Goal: Task Accomplishment & Management: Manage account settings

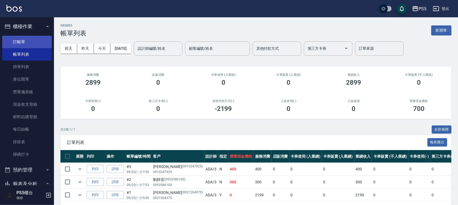
click at [19, 39] on link "打帳單" at bounding box center [27, 42] width 50 height 12
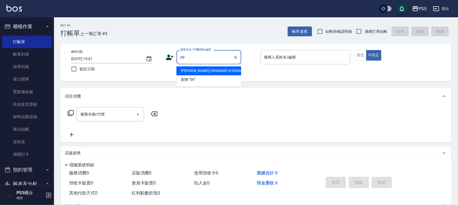
type input "0"
type input "鄧"
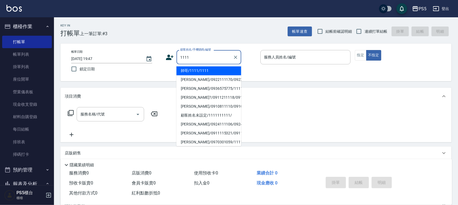
click at [198, 70] on li "帥哥/1111/1111" at bounding box center [209, 70] width 65 height 9
type input "帥哥/1111/1111"
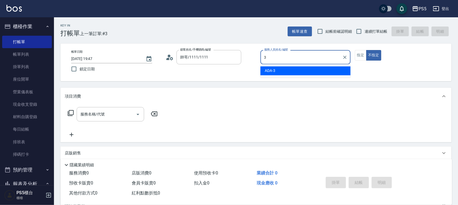
type input "ADA-3"
type button "false"
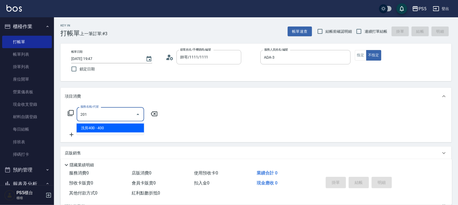
type input "洗剪400(201)"
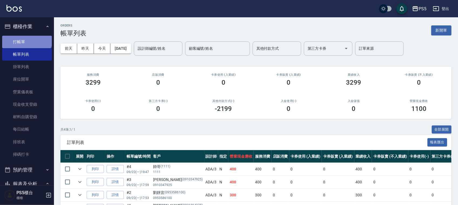
click at [26, 36] on link "打帳單" at bounding box center [27, 42] width 50 height 12
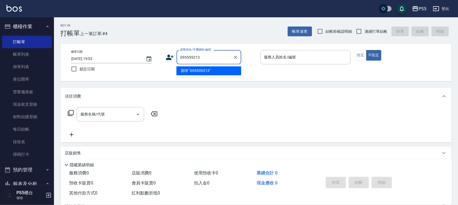
type input "0955592131"
drag, startPoint x: 204, startPoint y: 53, endPoint x: 178, endPoint y: 54, distance: 26.5
click at [178, 54] on div "0955592131 顧客姓名/手機號碼/編號" at bounding box center [209, 57] width 65 height 14
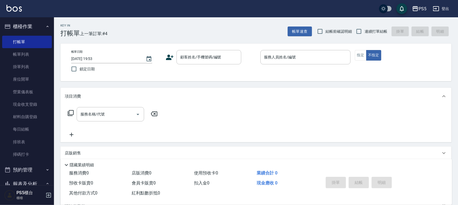
click at [171, 57] on icon at bounding box center [170, 57] width 8 height 8
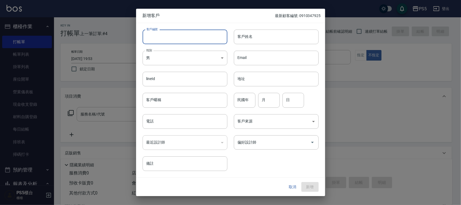
click at [169, 37] on input "客戶編號" at bounding box center [185, 36] width 85 height 15
paste input "0955592131"
type input "0955592131"
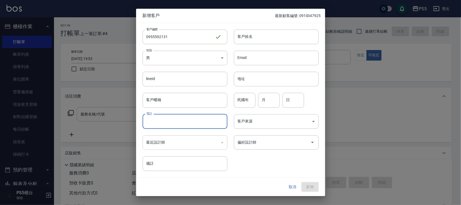
paste input "0955592131"
type input "0955592131"
click at [172, 56] on body "PS5 登出 櫃檯作業 打帳單 帳單列表 掛單列表 座位開單 營業儀表板 現金收支登錄 材料自購登錄 每日結帳 排班表 掃碼打卡 預約管理 預約管理 單日預約…" at bounding box center [230, 131] width 461 height 263
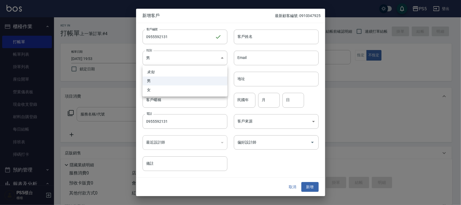
click at [270, 38] on div at bounding box center [230, 102] width 461 height 205
click at [265, 33] on input "客戶姓名" at bounding box center [276, 36] width 85 height 15
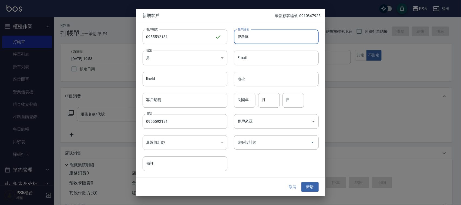
type input "曾啟庭"
click at [236, 99] on input "民國年" at bounding box center [245, 100] width 22 height 15
type input "91"
type input "1"
type input "31"
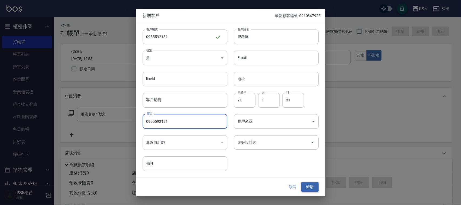
click at [315, 189] on button "新增" at bounding box center [309, 187] width 17 height 10
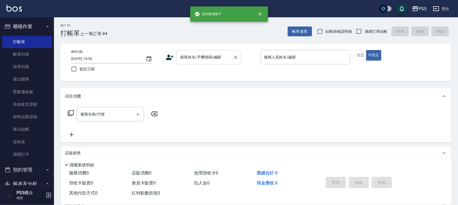
click at [195, 50] on div "顧客姓名/手機號碼/編號" at bounding box center [209, 57] width 65 height 14
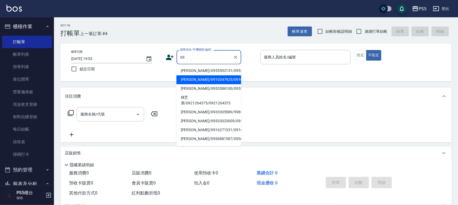
click at [196, 68] on li "曾啟庭/0955592131/0955592131" at bounding box center [209, 70] width 65 height 9
type input "曾啟庭/0955592131/0955592131"
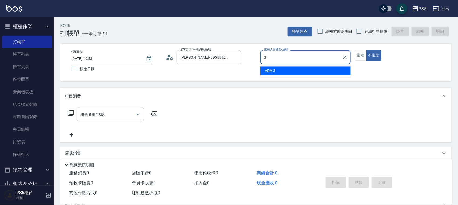
type input "ADA-3"
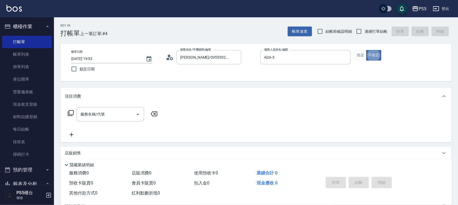
type button "false"
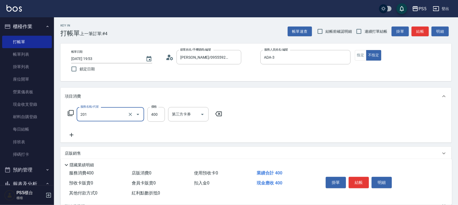
type input "洗剪400(201)"
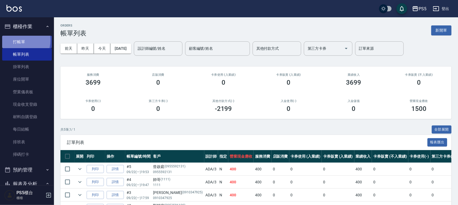
click at [17, 40] on link "打帳單" at bounding box center [27, 42] width 50 height 12
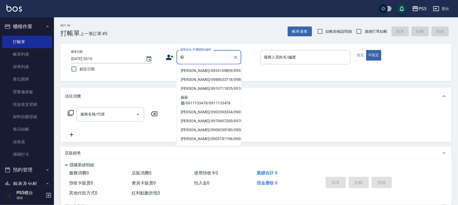
type input "蘇嫚娟/0933169809/0933169809"
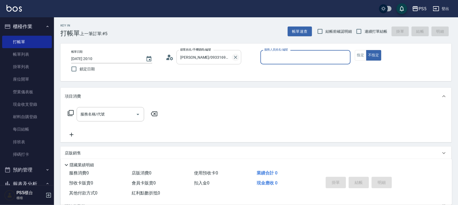
click at [234, 57] on icon "Clear" at bounding box center [235, 57] width 5 height 5
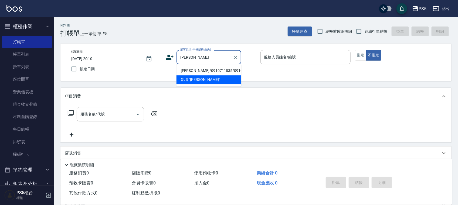
click at [236, 72] on li "蘇浚龍/0910711835/0910711835" at bounding box center [209, 70] width 65 height 9
type input "蘇浚龍/0910711835/0910711835"
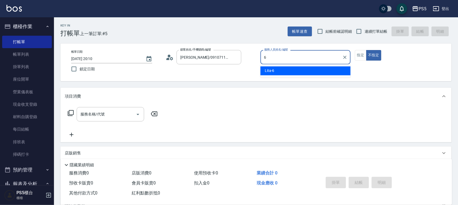
type input "Lita-6"
type button "false"
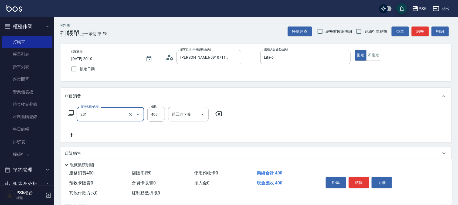
type input "洗剪400(201)"
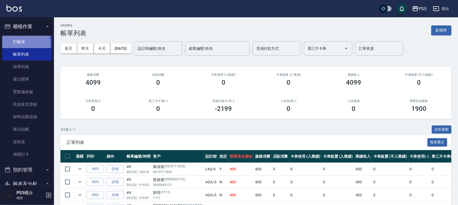
click at [16, 43] on link "打帳單" at bounding box center [27, 42] width 50 height 12
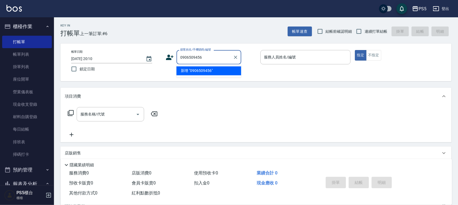
type input "0906509456"
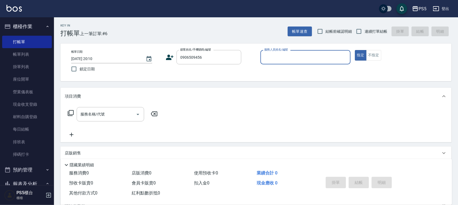
click at [169, 59] on icon at bounding box center [170, 57] width 8 height 5
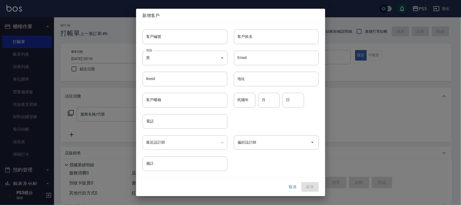
type input "0906509456"
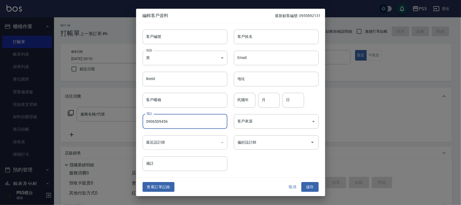
click at [192, 118] on input "0906509456" at bounding box center [185, 121] width 85 height 15
click at [200, 35] on input "客戶編號" at bounding box center [185, 36] width 85 height 15
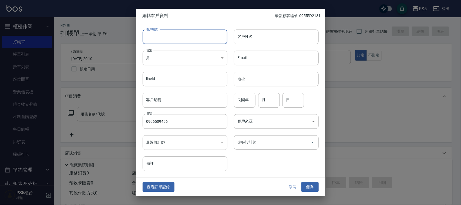
paste input "0906509456"
type input "0906509456"
click at [250, 34] on div "客戶姓名 客戶姓名" at bounding box center [276, 36] width 85 height 15
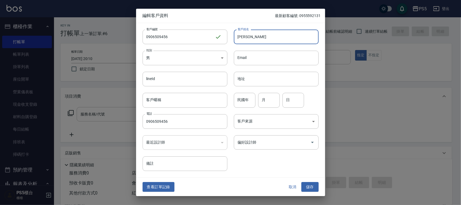
type input "楊佩鑫"
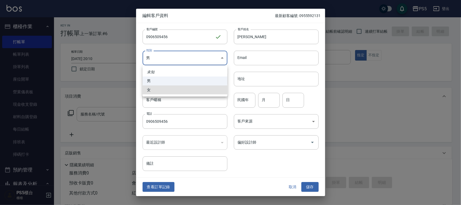
type input "FEMALE"
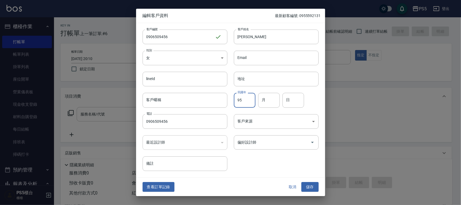
type input "95"
type input "3"
type input "8"
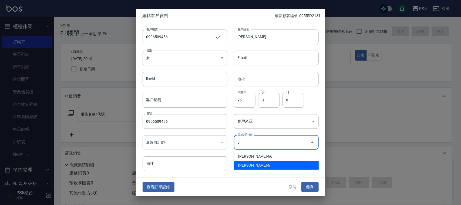
type input "黃雅芳"
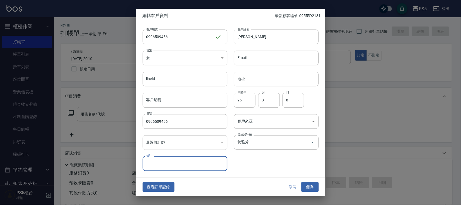
click at [301, 182] on button "儲存" at bounding box center [309, 187] width 17 height 10
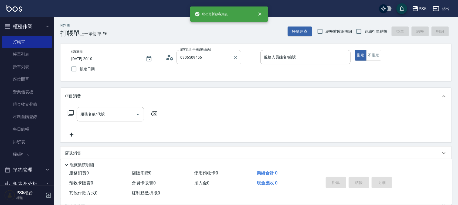
click at [211, 58] on input "0906509456" at bounding box center [205, 56] width 52 height 9
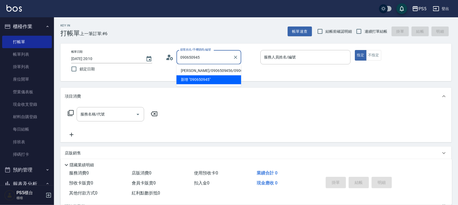
type input "楊佩鑫/0906509456/0906509456"
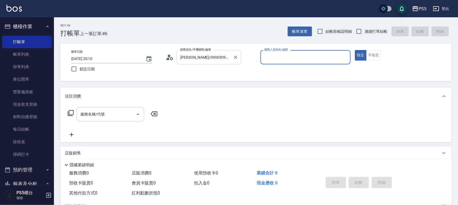
type input "Lita-6"
click at [355, 50] on button "指定" at bounding box center [361, 55] width 12 height 11
type button "true"
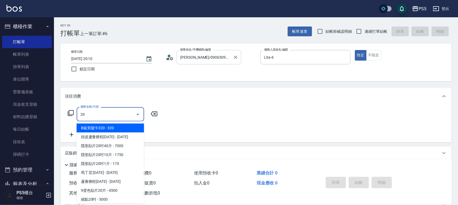
type input "2"
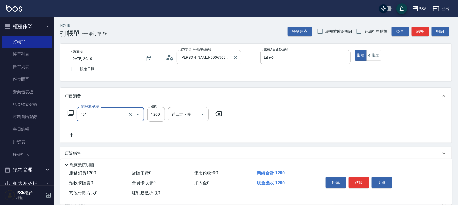
type input "基本染髮(401)"
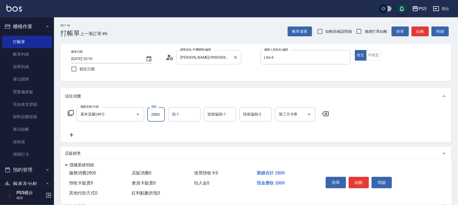
type input "2800"
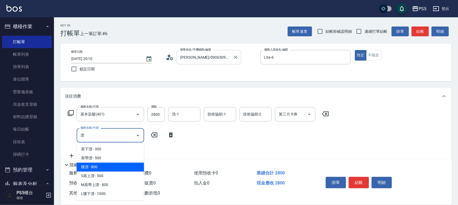
type input "腰漂(408)"
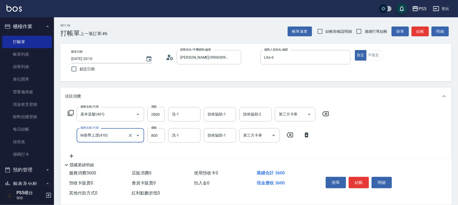
type input "M肩帶上漂(410)"
type input "1600"
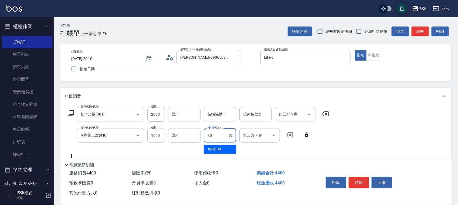
type input "咚咚-30"
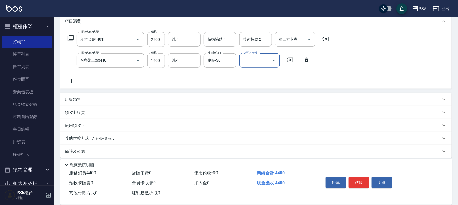
scroll to position [79, 0]
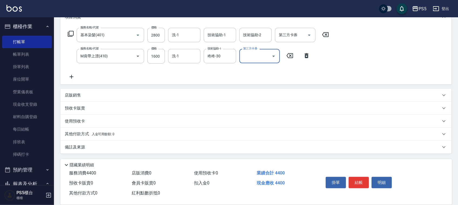
click at [163, 131] on div "其他付款方式 入金可用餘額: 0" at bounding box center [253, 134] width 376 height 6
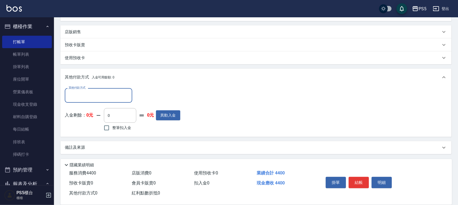
scroll to position [143, 0]
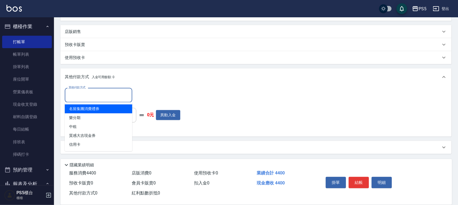
click at [99, 96] on input "其他付款方式" at bounding box center [98, 94] width 63 height 9
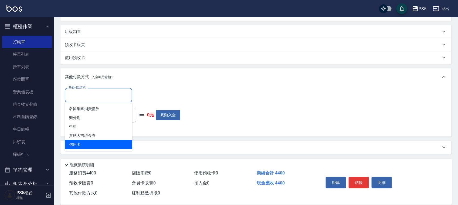
click at [97, 143] on span "信用卡" at bounding box center [99, 144] width 68 height 9
type input "信用卡"
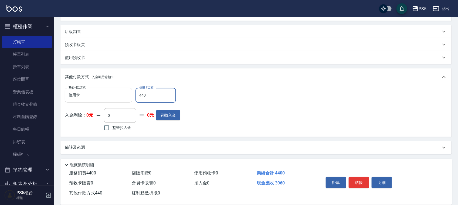
type input "4400"
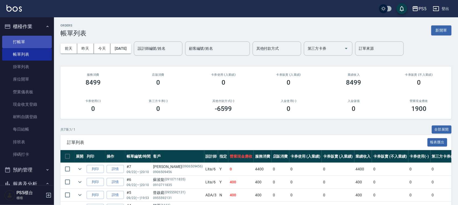
click at [18, 44] on link "打帳單" at bounding box center [27, 42] width 50 height 12
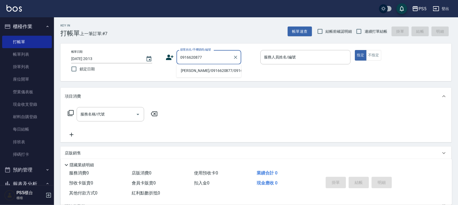
click at [191, 74] on li "吳詠鳳/0916620877/0916620877" at bounding box center [209, 70] width 65 height 9
type input "吳詠鳳/0916620877/0916620877"
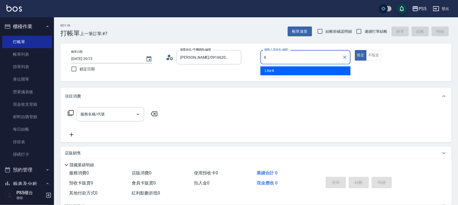
type input "Lita-6"
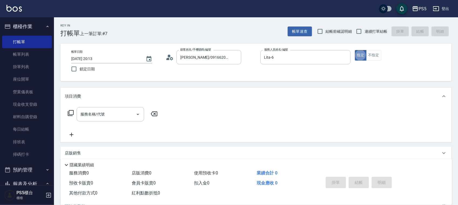
type button "true"
click at [126, 109] on div "服務名稱/代號" at bounding box center [111, 114] width 68 height 14
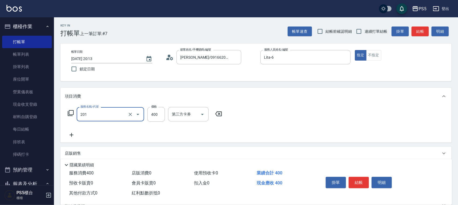
type input "洗剪400(201)"
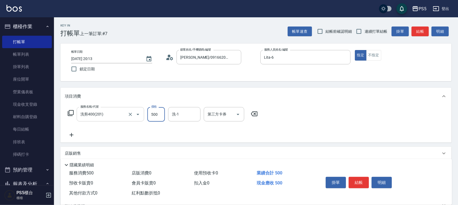
type input "500"
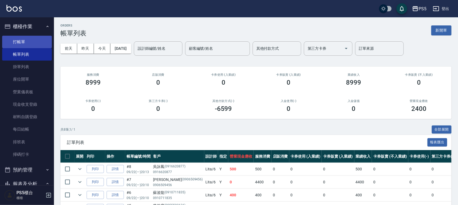
click at [44, 42] on link "打帳單" at bounding box center [27, 42] width 50 height 12
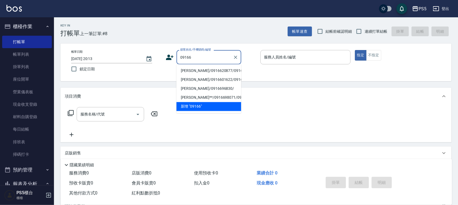
click at [204, 73] on li "吳詠鳳/0916620877/0916620877" at bounding box center [209, 70] width 65 height 9
type input "吳詠鳳/0916620877/0916620877"
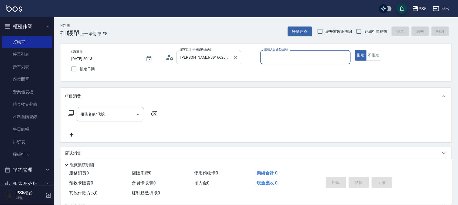
click at [185, 59] on input "吳詠鳳/0916620877/0916620877" at bounding box center [205, 56] width 52 height 9
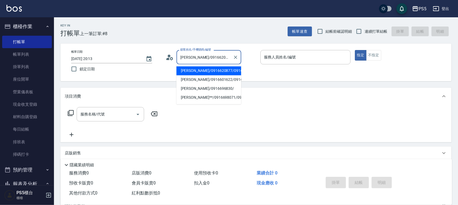
click at [168, 59] on icon at bounding box center [168, 59] width 3 height 2
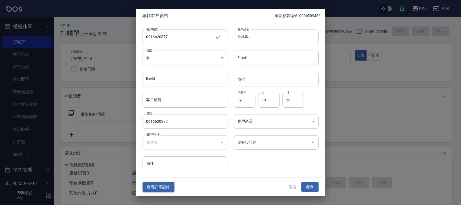
click at [160, 185] on button "查看訂單記錄" at bounding box center [159, 187] width 32 height 10
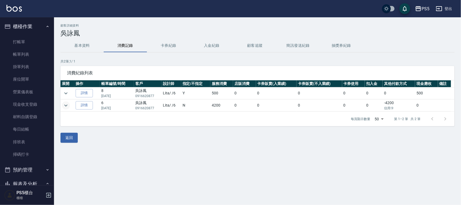
click at [65, 103] on icon "expand row" at bounding box center [66, 105] width 6 height 6
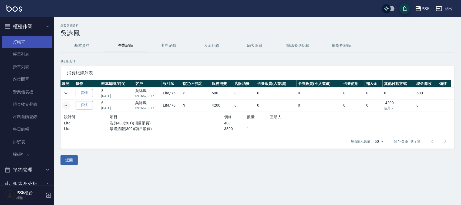
click at [31, 38] on link "打帳單" at bounding box center [27, 42] width 50 height 12
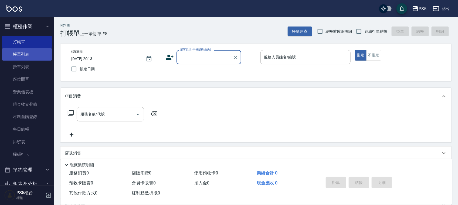
click at [15, 52] on link "帳單列表" at bounding box center [27, 54] width 50 height 12
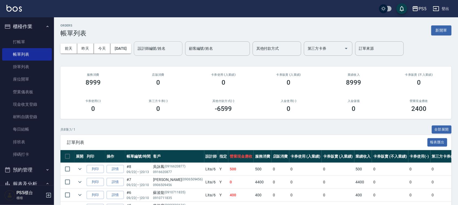
click at [159, 51] on input "設計師編號/姓名" at bounding box center [158, 48] width 44 height 9
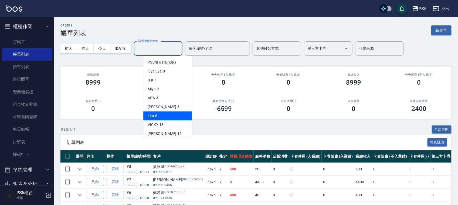
click at [179, 112] on div "Lita -6" at bounding box center [167, 115] width 49 height 9
type input "Lita-6"
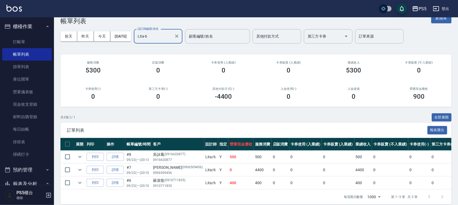
scroll to position [23, 0]
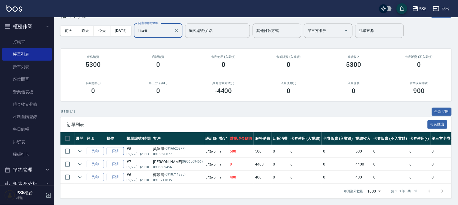
click at [118, 147] on link "詳情" at bounding box center [115, 151] width 17 height 8
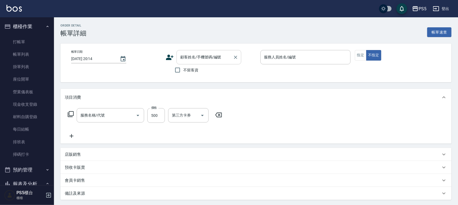
type input "2025/09/22 20:13"
type input "Lita-6"
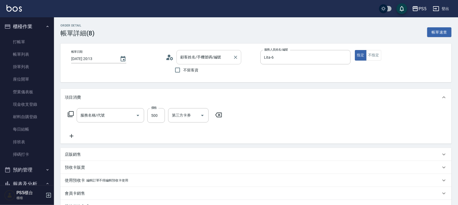
type input "洗剪400(201)"
type input "吳詠鳳/0916620877/0916620877"
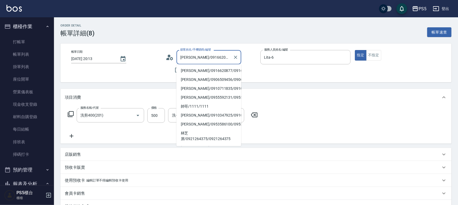
click at [196, 61] on input "吳詠鳳/0916620877/0916620877" at bounding box center [205, 56] width 52 height 9
click at [236, 55] on icon "Clear" at bounding box center [235, 57] width 5 height 5
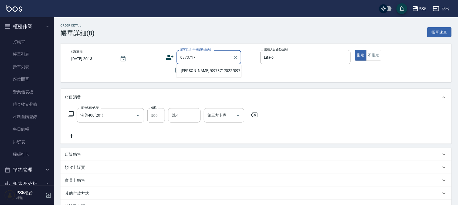
click at [219, 59] on input "0973717" at bounding box center [205, 56] width 52 height 9
click at [207, 75] on li "吳文慶/0973717022/0973717022" at bounding box center [209, 70] width 65 height 9
type input "吳文慶/0973717022/0973717022"
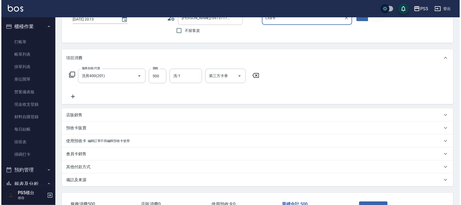
scroll to position [79, 0]
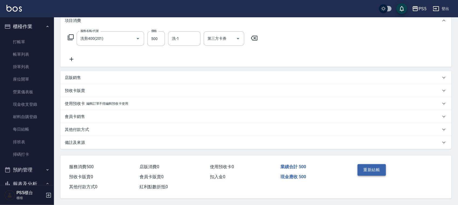
click at [366, 168] on button "重新結帳" at bounding box center [372, 169] width 29 height 11
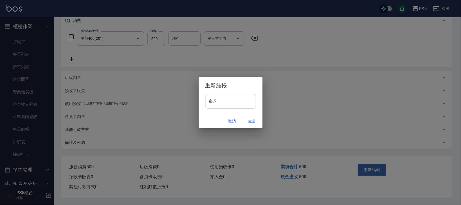
click at [248, 102] on input "密碼" at bounding box center [230, 101] width 51 height 15
type input "****"
click at [254, 119] on button "確認" at bounding box center [251, 121] width 17 height 10
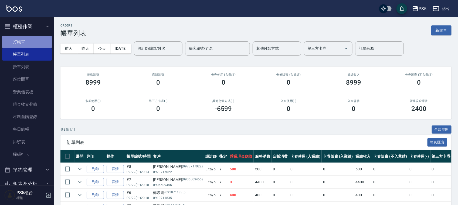
click at [40, 42] on link "打帳單" at bounding box center [27, 42] width 50 height 12
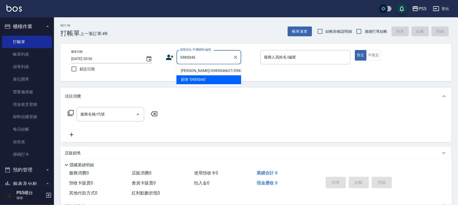
type input "侯惠枝/0985046627/0985046627"
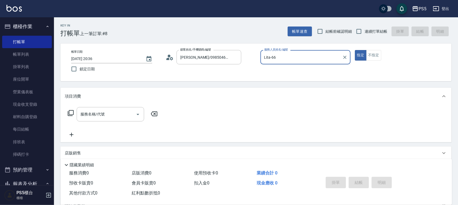
click at [355, 50] on button "指定" at bounding box center [361, 55] width 12 height 11
type input "Lita-6"
type button "true"
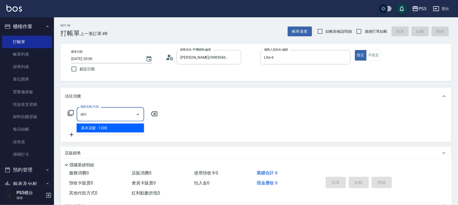
type input "基本染髮(401)"
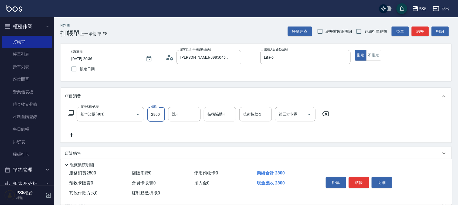
type input "2800"
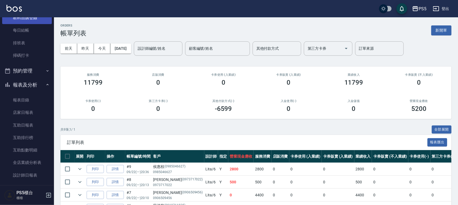
scroll to position [101, 0]
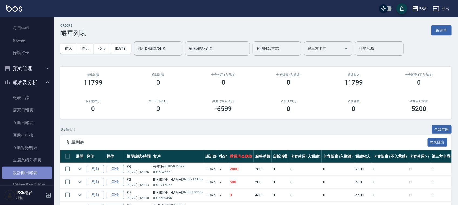
click at [37, 171] on link "設計師日報表" at bounding box center [27, 172] width 50 height 12
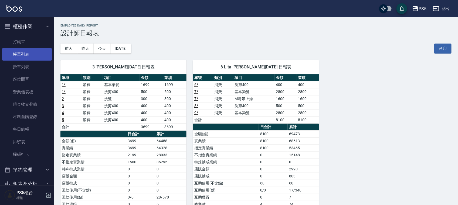
click at [21, 54] on link "帳單列表" at bounding box center [27, 54] width 50 height 12
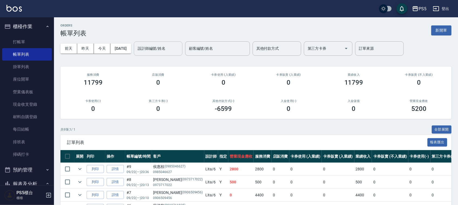
click at [161, 46] on div "設計師編號/姓名 設計師編號/姓名" at bounding box center [158, 48] width 49 height 14
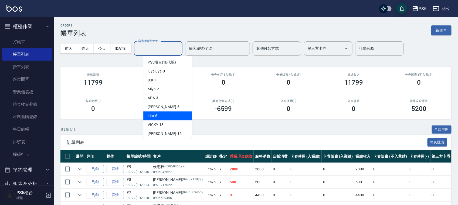
click at [170, 116] on div "Lita -6" at bounding box center [167, 115] width 49 height 9
type input "Lita-6"
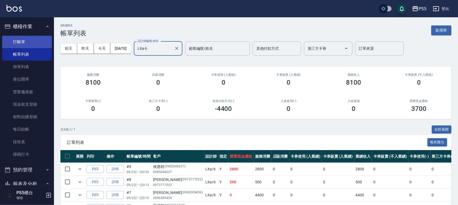
click at [10, 41] on link "打帳單" at bounding box center [27, 42] width 50 height 12
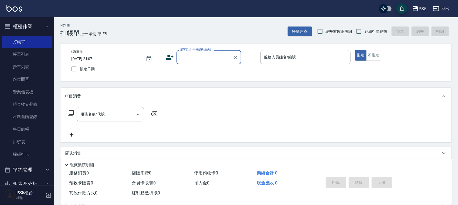
click at [204, 58] on input "顧客姓名/手機號碼/編號" at bounding box center [205, 56] width 52 height 9
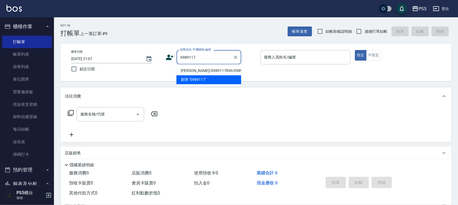
click at [193, 73] on li "莊莉榛/0989117996/0989117996" at bounding box center [209, 70] width 65 height 9
type input "莊莉榛/0989117996/0989117996"
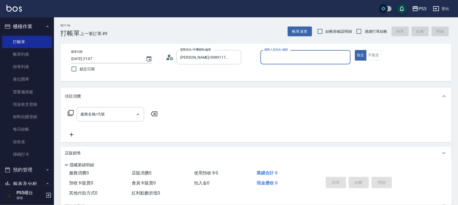
type input "Jolie-5"
click at [105, 116] on input "服務名稱/代號" at bounding box center [106, 113] width 55 height 9
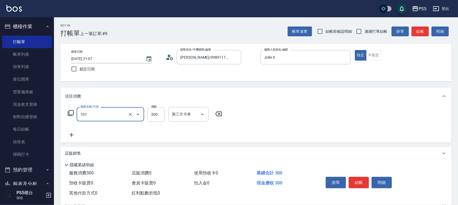
type input "洗髮(101)"
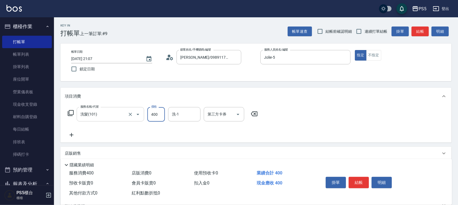
type input "400"
type input "咚咚-30"
click at [355, 177] on button "結帳" at bounding box center [359, 182] width 20 height 11
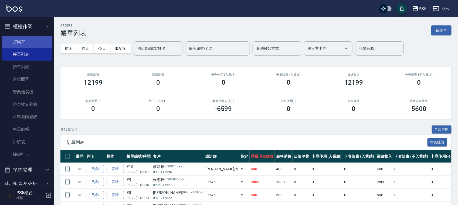
click at [33, 41] on link "打帳單" at bounding box center [27, 42] width 50 height 12
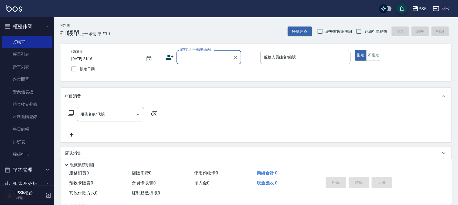
click at [209, 48] on label "顧客姓名/手機號碼/編號" at bounding box center [195, 50] width 31 height 4
click at [209, 52] on input "顧客姓名/手機號碼/編號" at bounding box center [205, 56] width 52 height 9
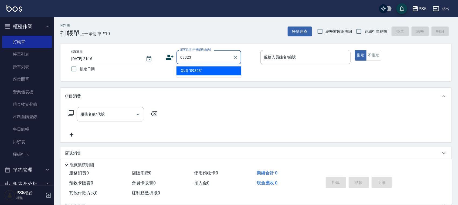
type input "0932"
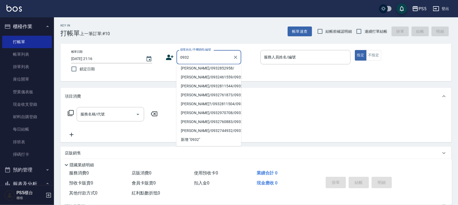
scroll to position [206, 0]
click at [236, 56] on icon "Clear" at bounding box center [235, 57] width 5 height 5
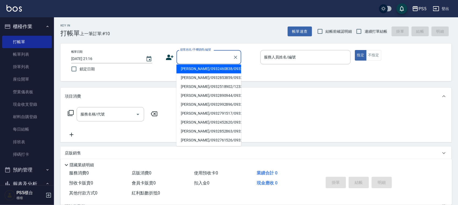
click at [213, 56] on input "顧客姓名/手機號碼/編號" at bounding box center [205, 56] width 52 height 9
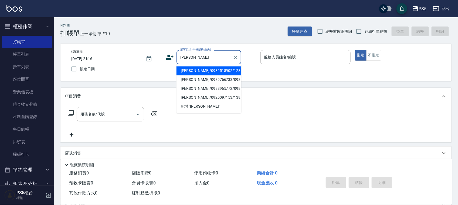
click at [193, 70] on li "陳俐瑱/0932518902/12333" at bounding box center [209, 70] width 65 height 9
type input "陳俐瑱/0932518902/12333"
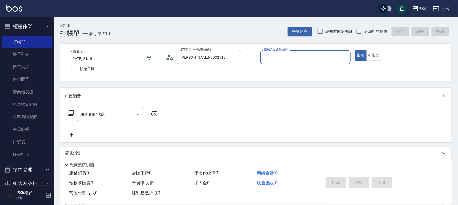
type input "Jolie-5"
click at [104, 109] on input "服務名稱/代號" at bounding box center [106, 113] width 55 height 9
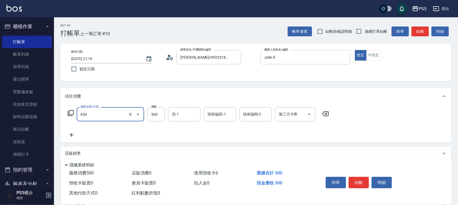
type input "單拆(654)"
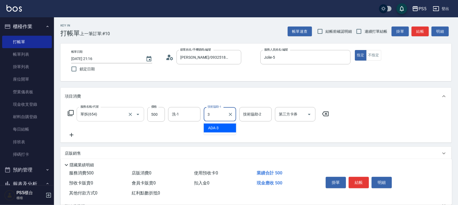
type input "ADA-3"
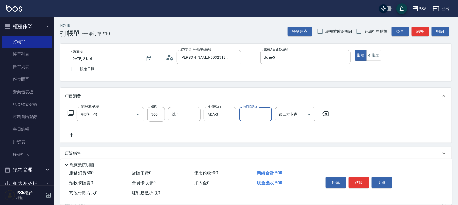
click at [72, 136] on icon at bounding box center [72, 135] width 4 height 4
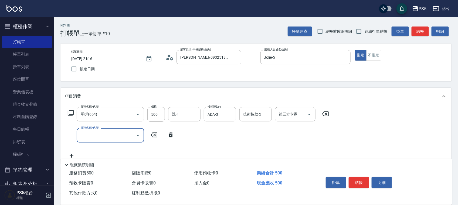
click at [92, 133] on input "服務名稱/代號" at bounding box center [106, 134] width 55 height 9
type input "拆接(655)"
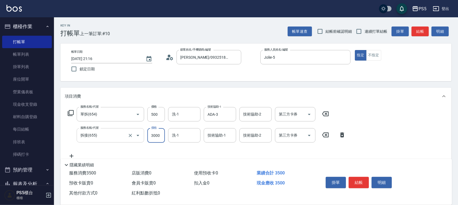
type input "3000"
type input "咚咚-30"
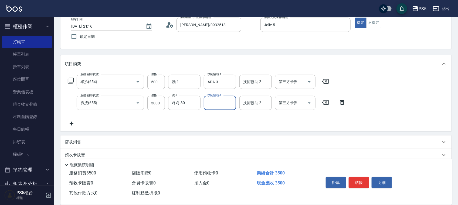
scroll to position [68, 0]
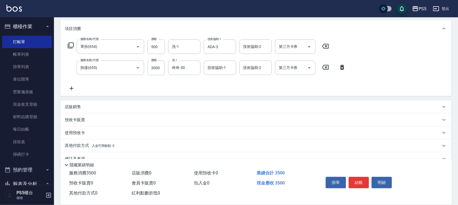
click at [74, 87] on icon at bounding box center [72, 88] width 14 height 6
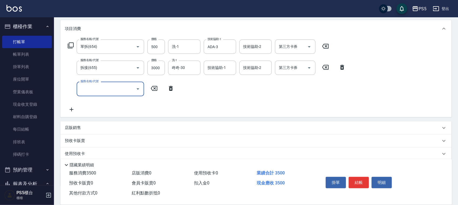
click at [108, 87] on input "服務名稱/代號" at bounding box center [106, 88] width 55 height 9
type input "A級洗剪600(205)"
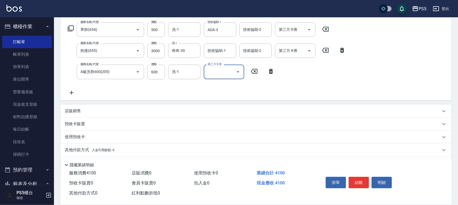
scroll to position [100, 0]
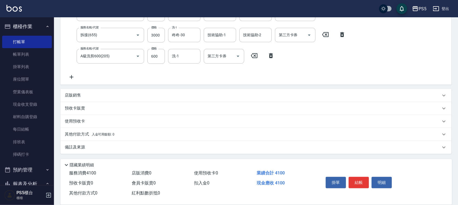
click at [74, 131] on p "其他付款方式 入金可用餘額: 0" at bounding box center [90, 134] width 50 height 6
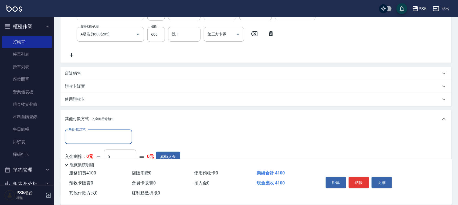
scroll to position [134, 0]
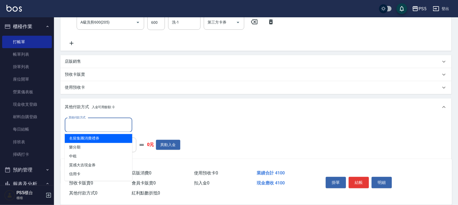
click at [90, 126] on input "其他付款方式" at bounding box center [98, 124] width 63 height 9
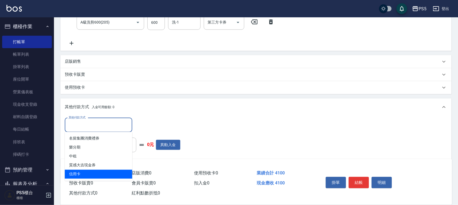
click at [88, 176] on span "信用卡" at bounding box center [99, 174] width 68 height 9
type input "信用卡"
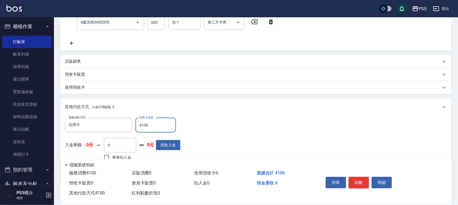
type input "4100"
click at [361, 179] on button "結帳" at bounding box center [359, 182] width 20 height 11
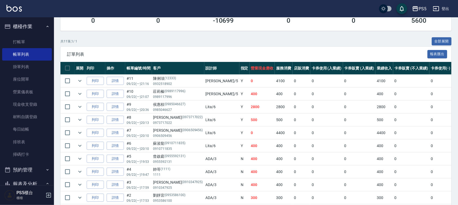
scroll to position [26, 0]
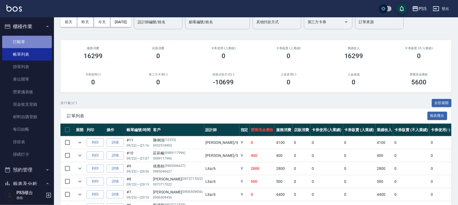
click at [41, 44] on link "打帳單" at bounding box center [27, 42] width 50 height 12
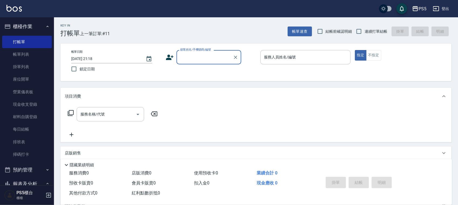
click at [197, 55] on input "顧客姓名/手機號碼/編號" at bounding box center [205, 56] width 52 height 9
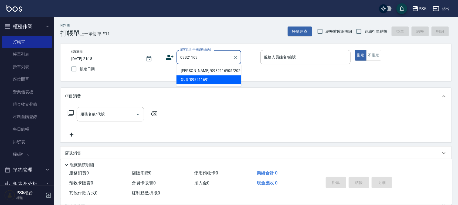
click at [189, 70] on li "孫韻雅/0982116905/20262" at bounding box center [209, 70] width 65 height 9
type input "孫韻雅/0982116905/20262"
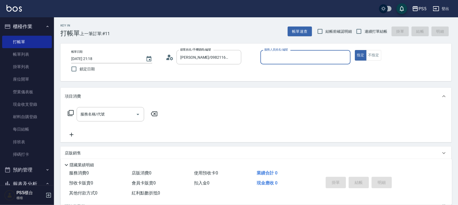
type input "Jolie-5"
click at [133, 114] on input "服務名稱/代號" at bounding box center [106, 113] width 55 height 9
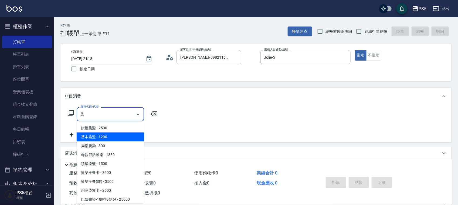
click at [96, 134] on span "基本染髮 - 1200" at bounding box center [111, 136] width 68 height 9
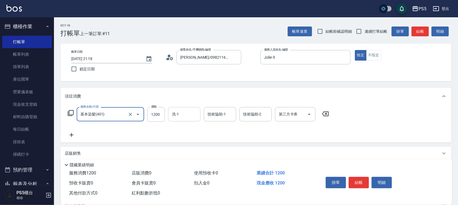
type input "基本染髮(401)"
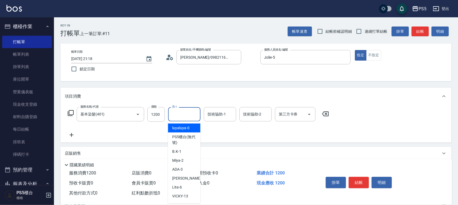
click at [187, 114] on input "洗-1" at bounding box center [185, 113] width 28 height 9
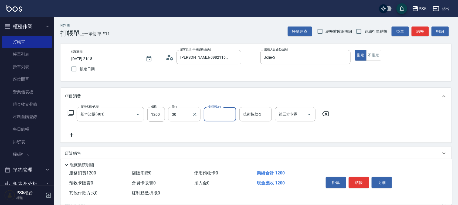
type input "咚咚-30"
click at [361, 181] on button "結帳" at bounding box center [359, 182] width 20 height 11
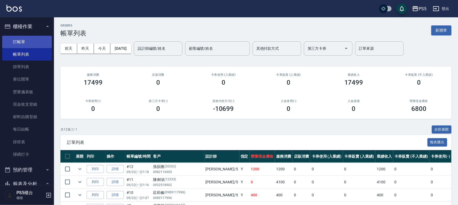
click at [18, 42] on link "打帳單" at bounding box center [27, 42] width 50 height 12
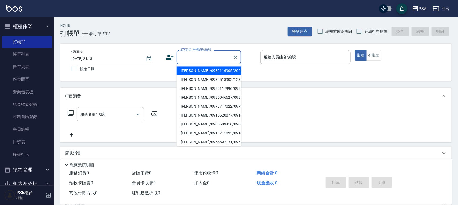
click at [197, 55] on input "顧客姓名/手機號碼/編號" at bounding box center [205, 56] width 52 height 9
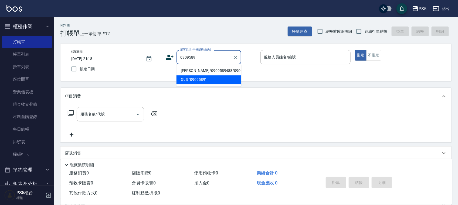
click at [200, 75] on li "謝承宏/0909589488/0909589488" at bounding box center [209, 70] width 65 height 9
type input "謝承宏/0909589488/0909589488"
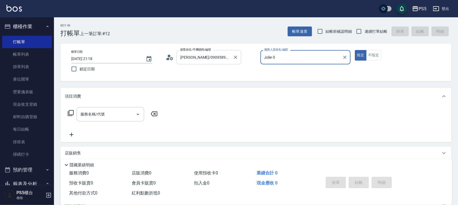
type input "Jolie-5"
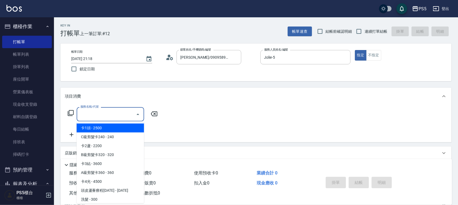
click at [106, 113] on input "服務名稱/代號" at bounding box center [106, 113] width 55 height 9
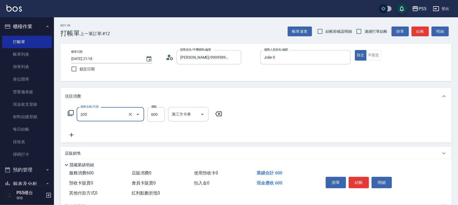
type input "A級洗剪600(205)"
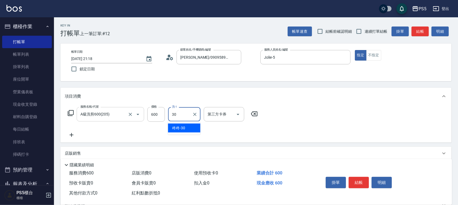
type input "咚咚-30"
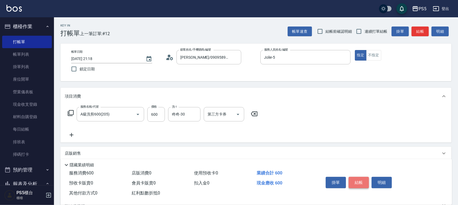
click at [360, 180] on button "結帳" at bounding box center [359, 182] width 20 height 11
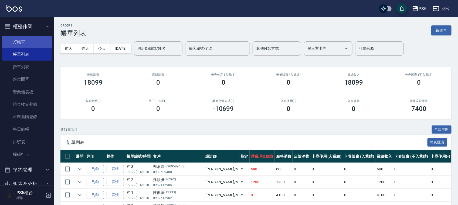
click at [26, 36] on link "打帳單" at bounding box center [27, 42] width 50 height 12
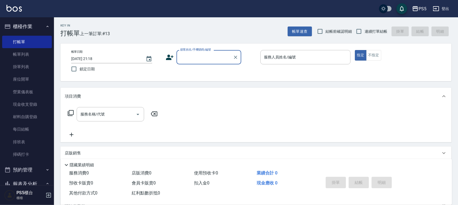
click at [172, 56] on icon at bounding box center [170, 57] width 8 height 8
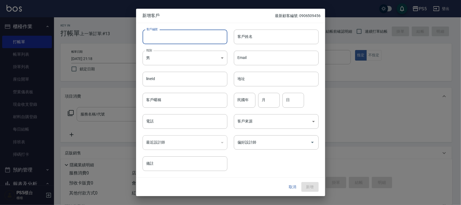
click at [191, 36] on input "客戶編號" at bounding box center [185, 36] width 85 height 15
type input "0966760678"
click at [175, 57] on body "PS5 登出 櫃檯作業 打帳單 帳單列表 掛單列表 座位開單 營業儀表板 現金收支登錄 材料自購登錄 每日結帳 排班表 掃碼打卡 預約管理 預約管理 單日預約…" at bounding box center [230, 131] width 461 height 263
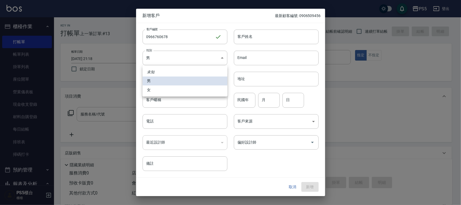
click at [153, 88] on li "女" at bounding box center [185, 89] width 85 height 9
type input "FEMALE"
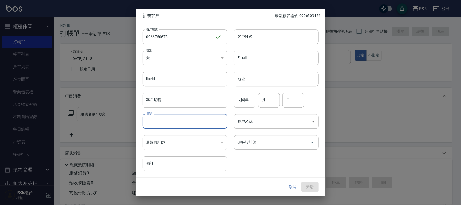
click at [157, 124] on input "電話" at bounding box center [185, 121] width 85 height 15
type input "0966760678"
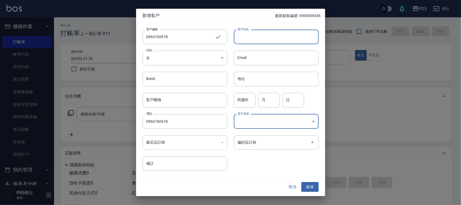
click at [246, 38] on input "客戶姓名" at bounding box center [276, 36] width 85 height 15
type input "林薇"
click at [242, 101] on input "民國年" at bounding box center [245, 100] width 22 height 15
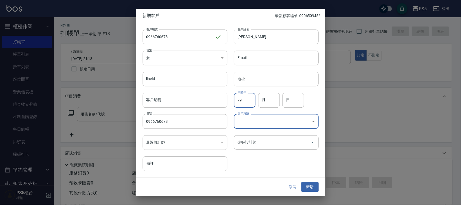
type input "79"
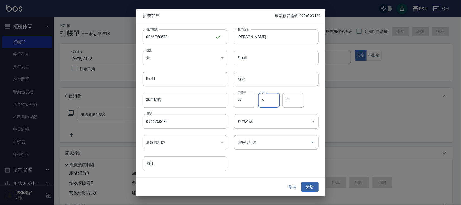
type input "6"
type input "16"
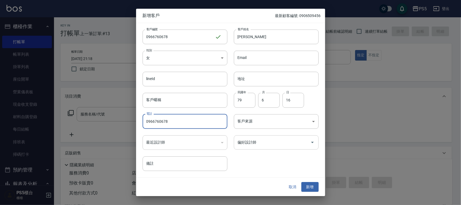
click at [258, 143] on input "偏好設計師" at bounding box center [272, 141] width 72 height 9
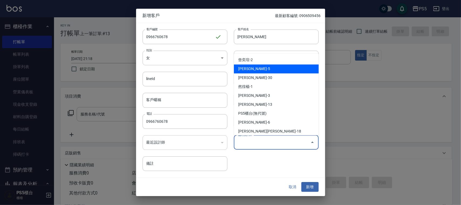
click at [252, 69] on li "林杏霞-5" at bounding box center [276, 68] width 85 height 9
type input "林杏霞"
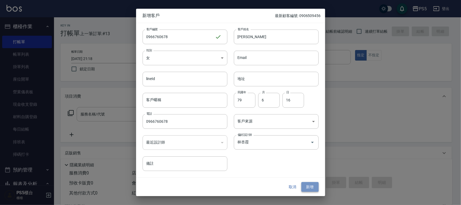
click at [308, 184] on button "新增" at bounding box center [309, 187] width 17 height 10
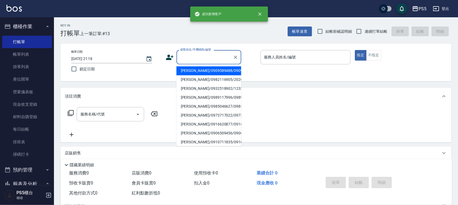
click at [206, 56] on input "顧客姓名/手機號碼/編號" at bounding box center [205, 56] width 52 height 9
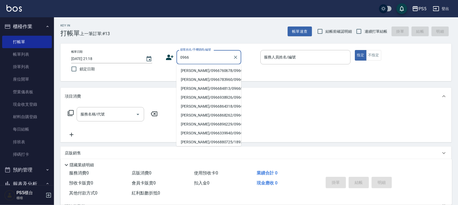
click at [190, 71] on li "林薇/0966760678/0966760678" at bounding box center [209, 70] width 65 height 9
type input "林薇/0966760678/0966760678"
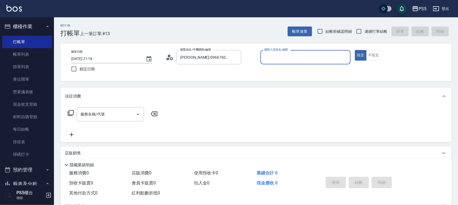
type input "Jolie-5"
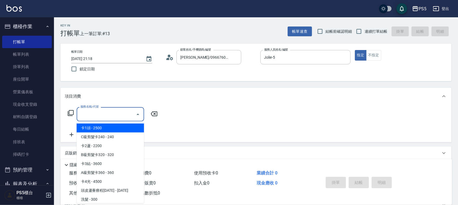
click at [106, 114] on input "服務名稱/代號" at bounding box center [106, 113] width 55 height 9
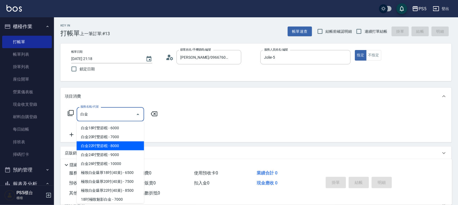
click at [105, 149] on span "白金22吋雙節棍 - 8000" at bounding box center [111, 145] width 68 height 9
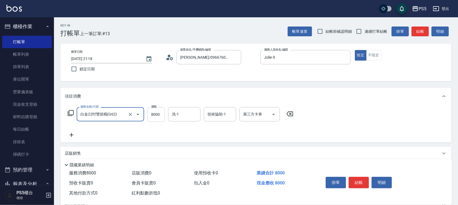
type input "白金22吋雙節棍(G62)"
click at [157, 113] on input "8000" at bounding box center [156, 114] width 18 height 15
type input "9000"
click at [72, 135] on icon at bounding box center [72, 135] width 14 height 6
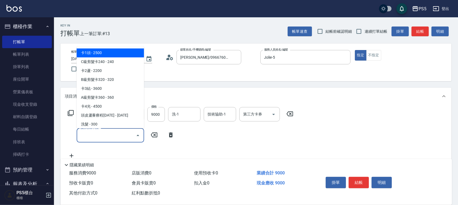
click at [110, 133] on input "服務名稱/代號" at bounding box center [106, 134] width 55 height 9
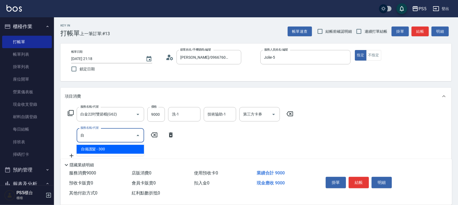
click at [100, 149] on span "自備護髮 - 300" at bounding box center [111, 149] width 68 height 9
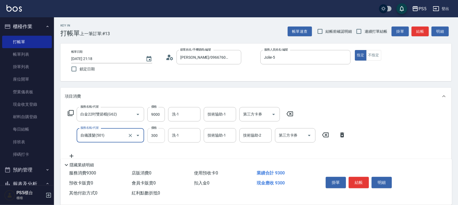
type input "自備護髮(501)"
click at [157, 134] on input "300" at bounding box center [156, 135] width 18 height 15
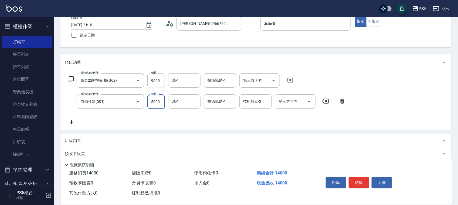
type input "5000"
click at [70, 122] on icon at bounding box center [72, 122] width 14 height 6
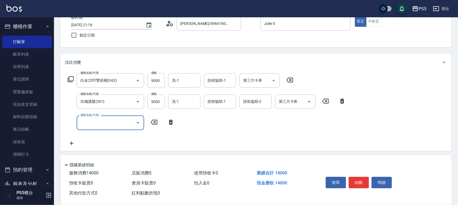
click at [102, 122] on input "服務名稱/代號" at bounding box center [106, 122] width 55 height 9
type input "拆接(655)"
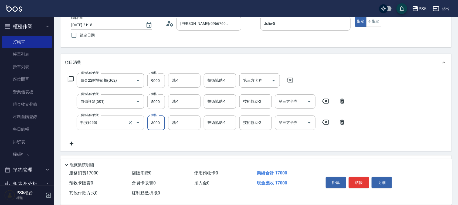
type input "3000"
type input "咚咚-30"
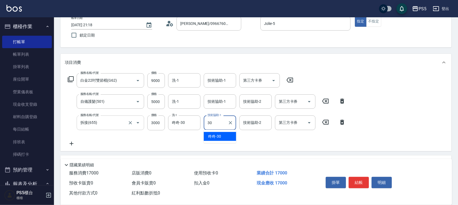
type input "咚咚-30"
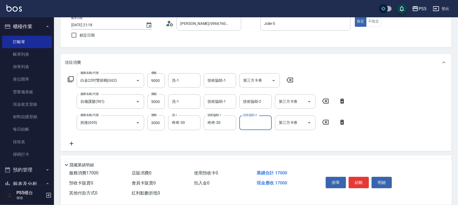
click at [73, 143] on icon at bounding box center [72, 143] width 14 height 6
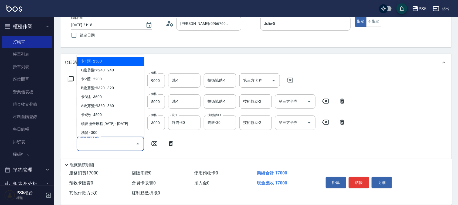
click at [92, 143] on input "服務名稱/代號" at bounding box center [106, 143] width 55 height 9
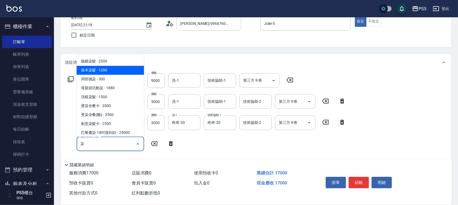
click at [103, 71] on span "基本染髮 - 1200" at bounding box center [111, 70] width 68 height 9
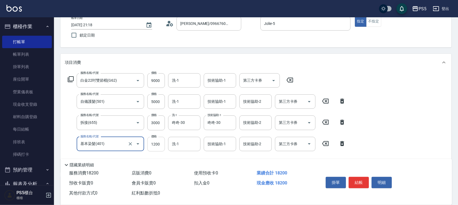
type input "基本染髮(401)"
click at [161, 150] on input "1200" at bounding box center [156, 144] width 18 height 15
type input "1800"
click at [359, 179] on button "結帳" at bounding box center [359, 182] width 20 height 11
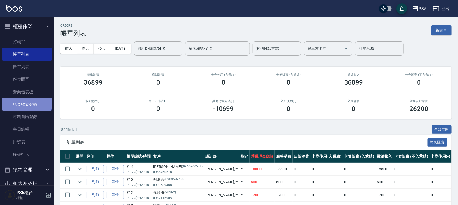
click at [26, 102] on link "現金收支登錄" at bounding box center [27, 104] width 50 height 12
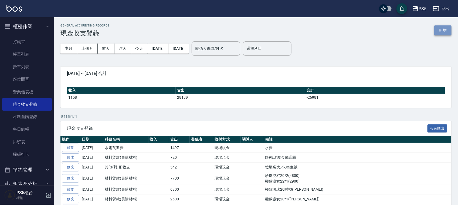
click at [441, 31] on button "新增" at bounding box center [443, 30] width 17 height 10
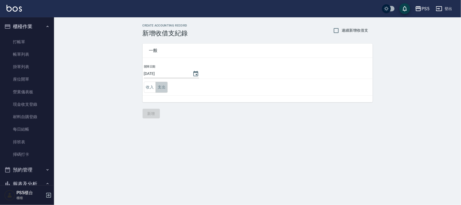
click at [166, 87] on button "支出" at bounding box center [162, 87] width 12 height 11
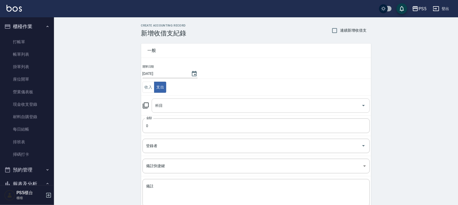
click at [161, 106] on input "科目" at bounding box center [256, 105] width 205 height 9
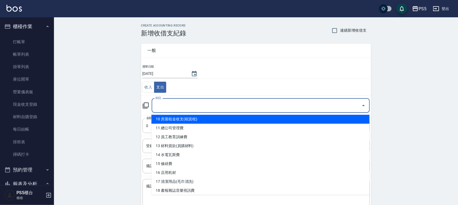
scroll to position [101, 0]
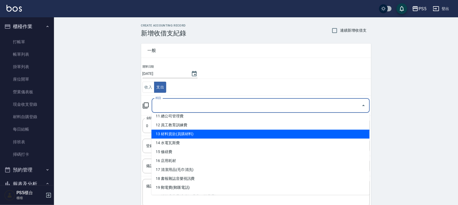
click at [172, 134] on li "13 材料貨款(員購材料)" at bounding box center [261, 134] width 218 height 9
type input "13 材料貨款(員購材料)"
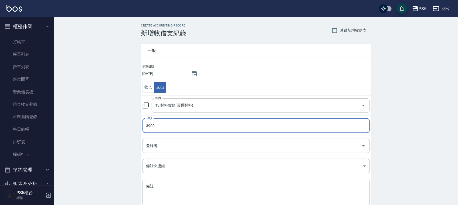
type input "3900"
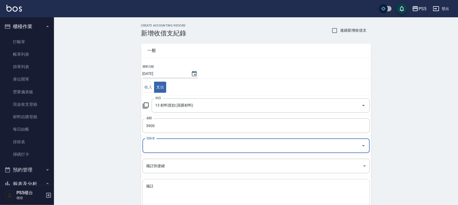
click at [154, 191] on textarea "備註" at bounding box center [256, 192] width 220 height 18
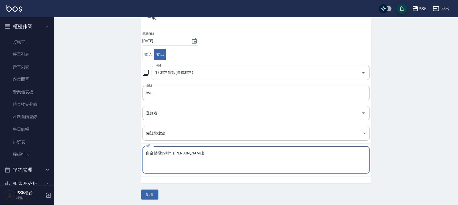
scroll to position [34, 0]
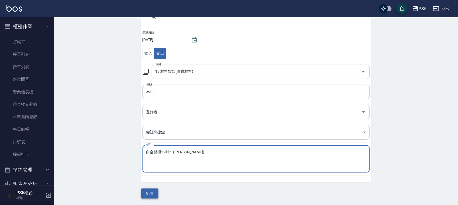
type textarea "白金雙棍22吋*1(裘莉)"
click at [153, 194] on button "新增" at bounding box center [149, 193] width 17 height 10
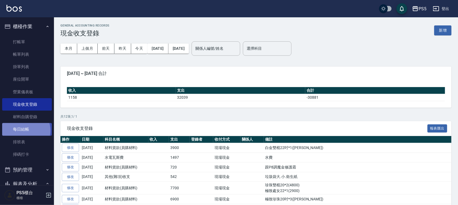
click at [23, 130] on link "每日結帳" at bounding box center [27, 129] width 50 height 12
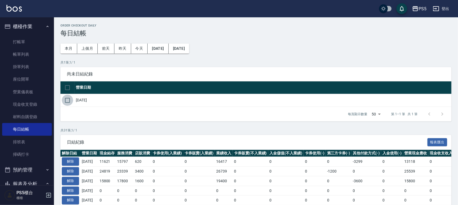
click at [69, 100] on input "checkbox" at bounding box center [67, 100] width 11 height 11
checkbox input "true"
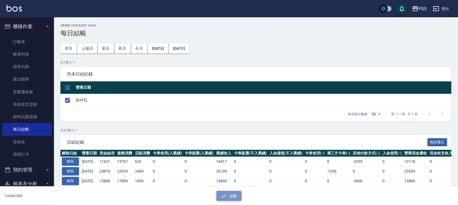
click at [229, 199] on button "結帳" at bounding box center [229, 196] width 25 height 10
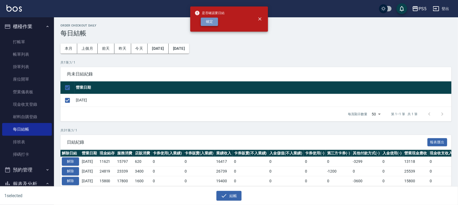
click at [207, 21] on button "確定" at bounding box center [209, 22] width 17 height 8
checkbox input "false"
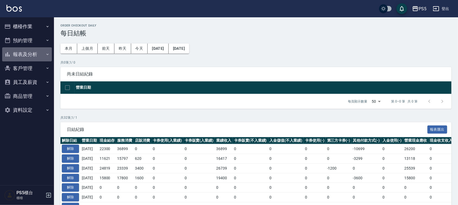
click at [29, 51] on button "報表及分析" at bounding box center [27, 54] width 50 height 14
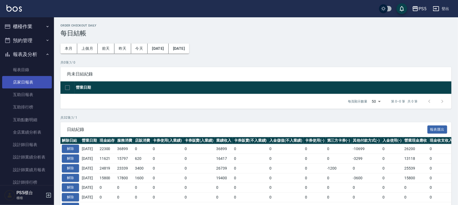
click at [23, 85] on link "店家日報表" at bounding box center [27, 82] width 50 height 12
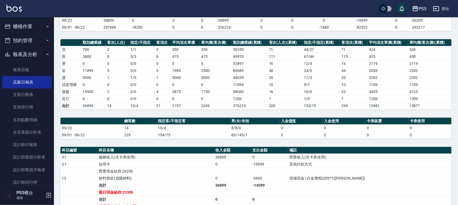
scroll to position [68, 0]
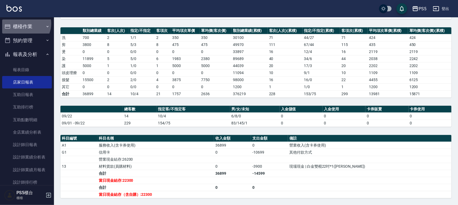
click at [24, 23] on button "櫃檯作業" at bounding box center [27, 26] width 50 height 14
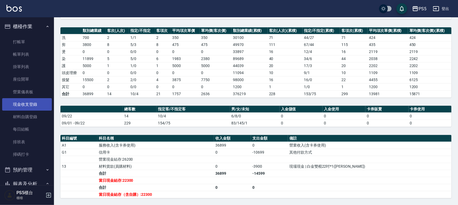
click at [29, 107] on link "現金收支登錄" at bounding box center [27, 104] width 50 height 12
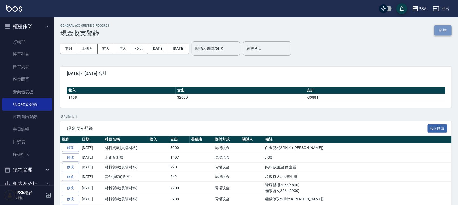
click at [438, 26] on button "新增" at bounding box center [443, 30] width 17 height 10
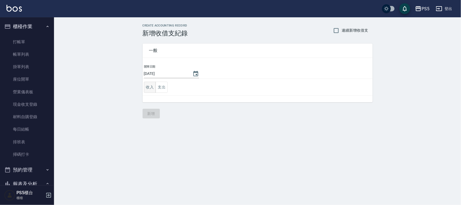
click at [149, 86] on button "收入" at bounding box center [150, 87] width 12 height 11
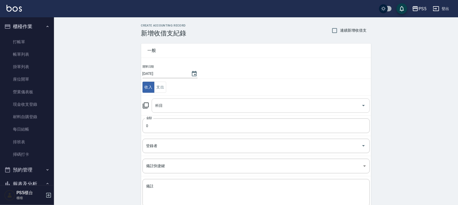
click at [170, 104] on input "科目" at bounding box center [256, 105] width 205 height 9
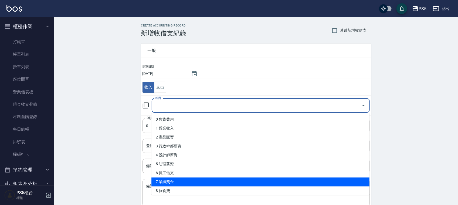
click at [188, 185] on li "7 業績獎金" at bounding box center [261, 181] width 218 height 9
type input "7 業績獎金"
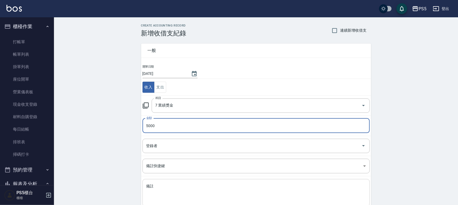
type input "5000"
click at [149, 185] on textarea "備註" at bounding box center [256, 192] width 220 height 18
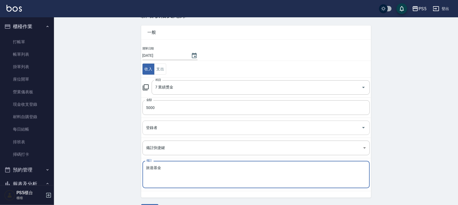
scroll to position [34, 0]
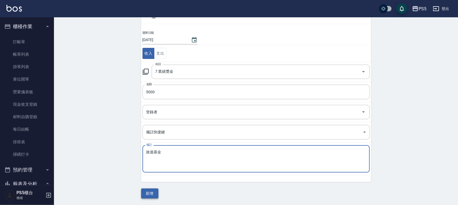
type textarea "旅遊基金"
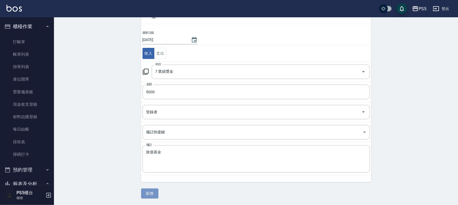
click at [152, 192] on button "新增" at bounding box center [149, 193] width 17 height 10
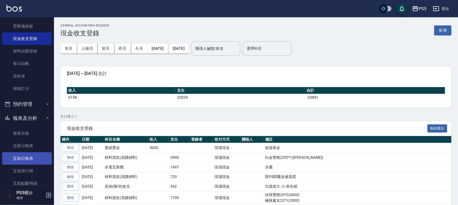
scroll to position [68, 0]
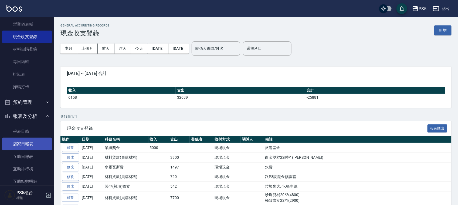
click at [29, 140] on link "店家日報表" at bounding box center [27, 143] width 50 height 12
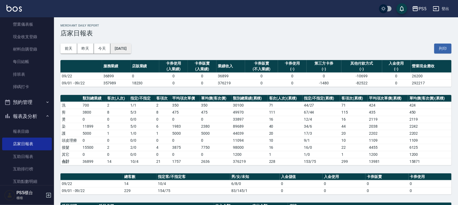
click at [125, 47] on button "[DATE]" at bounding box center [120, 48] width 21 height 10
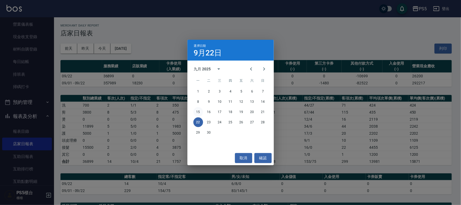
click at [197, 113] on button "15" at bounding box center [198, 112] width 10 height 10
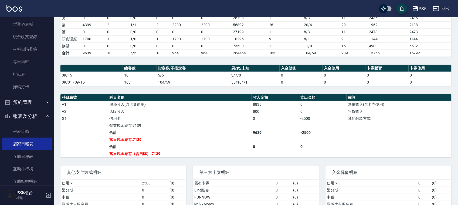
scroll to position [126, 0]
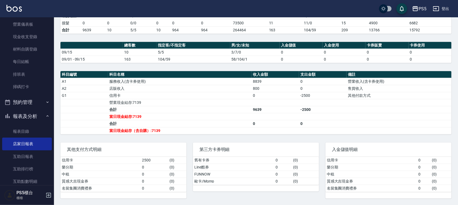
drag, startPoint x: 0, startPoint y: 57, endPoint x: 216, endPoint y: 86, distance: 218.3
click at [216, 86] on td "店販收入" at bounding box center [180, 88] width 144 height 7
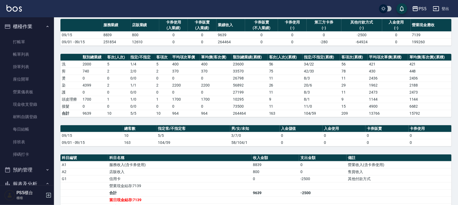
scroll to position [0, 0]
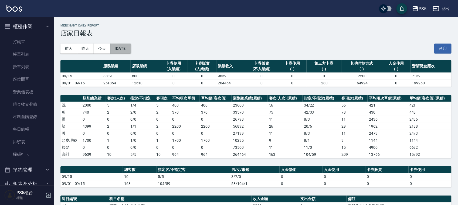
click at [124, 49] on button "[DATE]" at bounding box center [120, 48] width 21 height 10
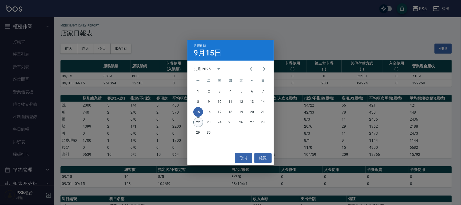
click at [196, 120] on button "22" at bounding box center [198, 122] width 10 height 10
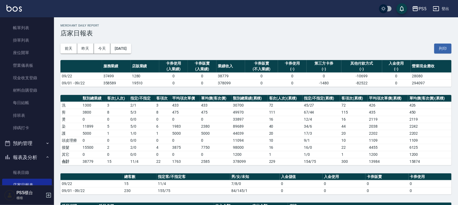
scroll to position [101, 0]
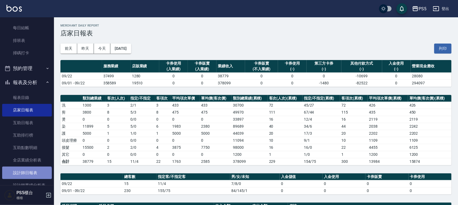
click at [26, 175] on link "設計師日報表" at bounding box center [27, 172] width 50 height 12
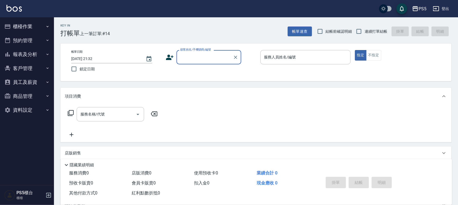
click at [22, 22] on button "櫃檯作業" at bounding box center [27, 26] width 50 height 14
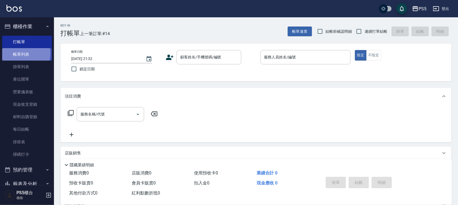
click at [23, 53] on link "帳單列表" at bounding box center [27, 54] width 50 height 12
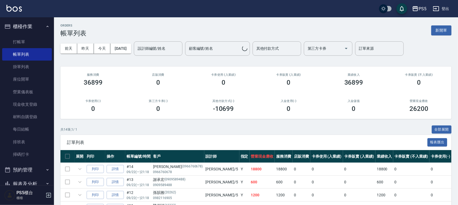
click at [139, 42] on div "前天 昨天 今天 2025/09/22 設計師編號/姓名 設計師編號/姓名 顧客編號/姓名 顧客編號/姓名 其他付款方式 其他付款方式 第三方卡券 第三方卡券…" at bounding box center [255, 48] width 391 height 23
click at [166, 49] on input "設計師編號/姓名" at bounding box center [158, 48] width 44 height 9
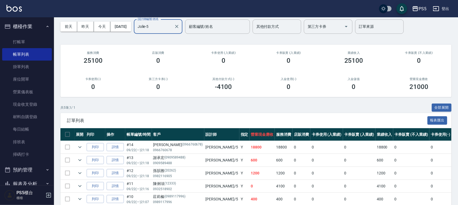
scroll to position [34, 0]
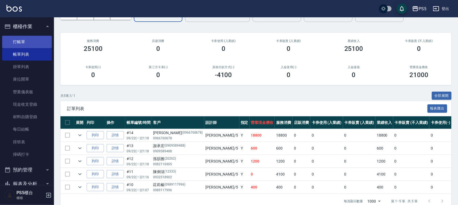
type input "Jolie-5"
click at [24, 43] on link "打帳單" at bounding box center [27, 42] width 50 height 12
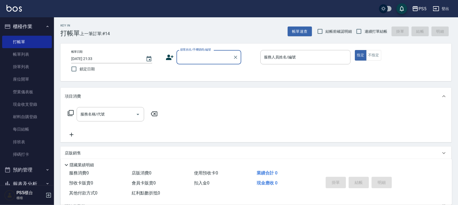
click at [195, 59] on input "顧客姓名/手機號碼/編號" at bounding box center [205, 56] width 52 height 9
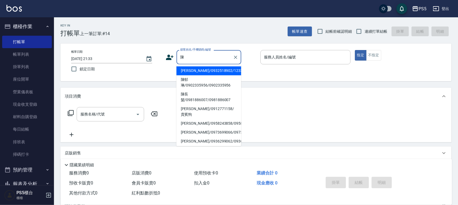
click at [192, 95] on li "陳長髮/0981886007/0981886007" at bounding box center [209, 97] width 65 height 15
type input "陳長髮/0981886007/0981886007"
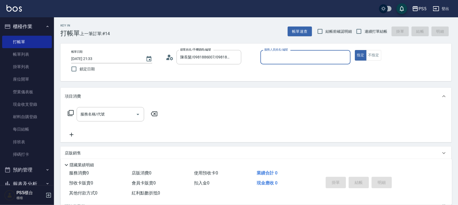
type input "Jolie-5"
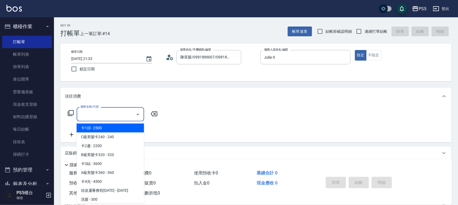
click at [111, 115] on input "服務名稱/代號" at bounding box center [106, 113] width 55 height 9
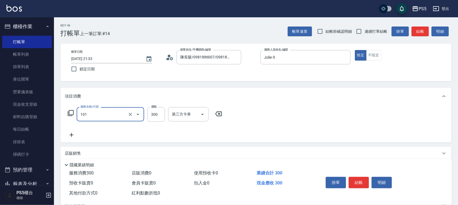
type input "洗髮(101)"
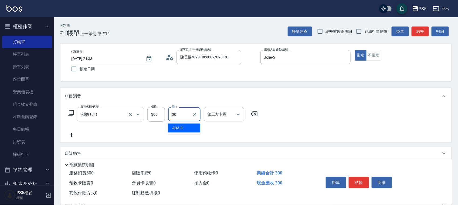
type input "咚咚-30"
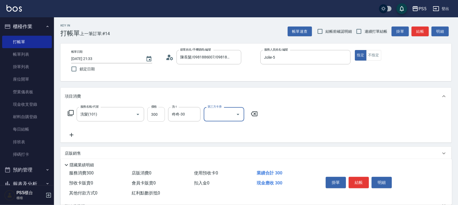
click at [155, 116] on input "300" at bounding box center [156, 114] width 18 height 15
type input "600"
click at [196, 112] on icon "Clear" at bounding box center [194, 114] width 5 height 5
click at [186, 117] on input "洗-1" at bounding box center [185, 113] width 28 height 9
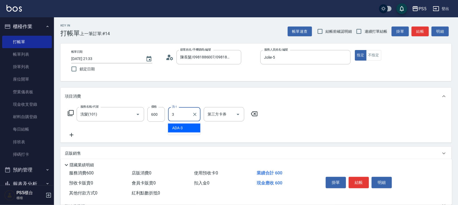
type input "ADA-3"
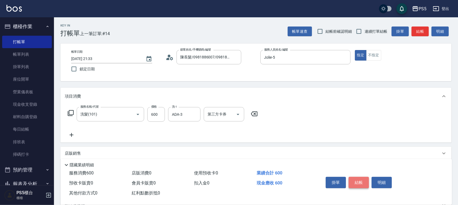
click at [357, 177] on button "結帳" at bounding box center [359, 182] width 20 height 11
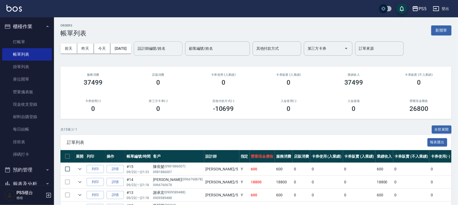
click at [180, 44] on input "設計師編號/姓名" at bounding box center [158, 48] width 44 height 9
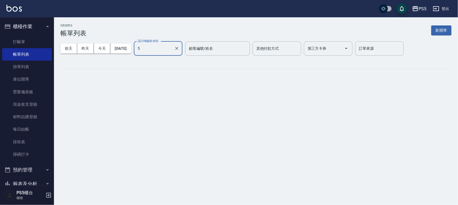
type input "Jolie-5"
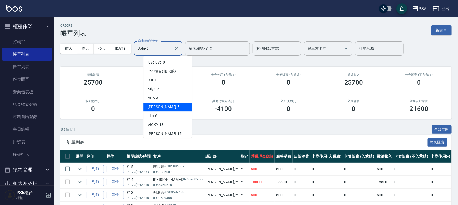
click at [172, 46] on input "Jolie-5" at bounding box center [154, 48] width 36 height 9
click at [181, 48] on button "Clear" at bounding box center [177, 49] width 8 height 8
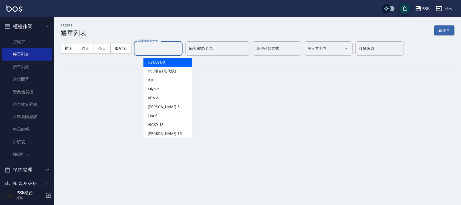
click at [180, 47] on input "設計師編號/姓名" at bounding box center [158, 48] width 44 height 9
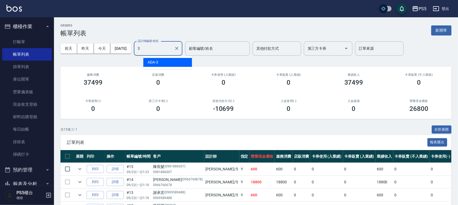
type input "ADA-3"
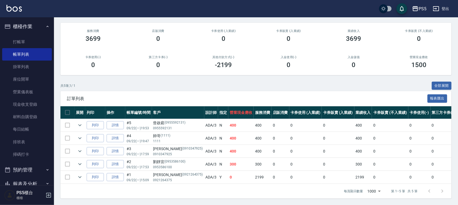
scroll to position [15, 0]
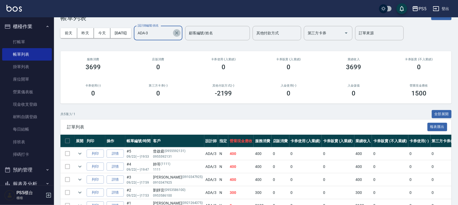
click at [180, 31] on icon "Clear" at bounding box center [176, 32] width 5 height 5
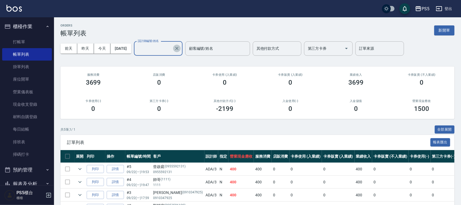
click at [166, 30] on div "ORDERS 帳單列表 新開單" at bounding box center [257, 30] width 394 height 13
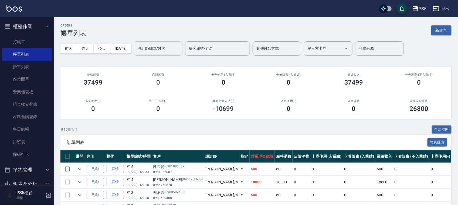
click at [162, 54] on div "設計師編號/姓名" at bounding box center [158, 48] width 49 height 14
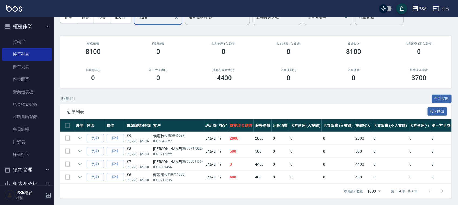
scroll to position [36, 0]
type input "Lita-6"
click at [22, 107] on link "現金收支登錄" at bounding box center [27, 104] width 50 height 12
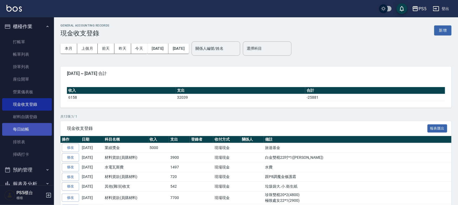
click at [23, 130] on link "每日結帳" at bounding box center [27, 129] width 50 height 12
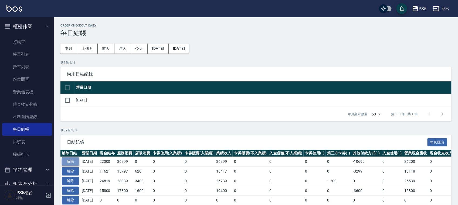
click at [71, 161] on button "解除" at bounding box center [70, 161] width 17 height 8
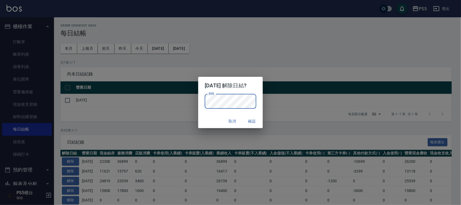
click at [255, 120] on button "確認" at bounding box center [251, 121] width 17 height 10
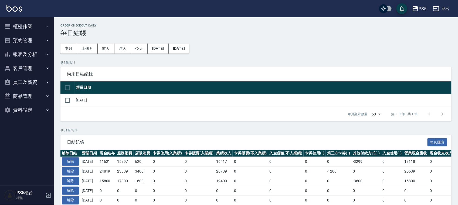
click at [30, 21] on button "櫃檯作業" at bounding box center [27, 26] width 50 height 14
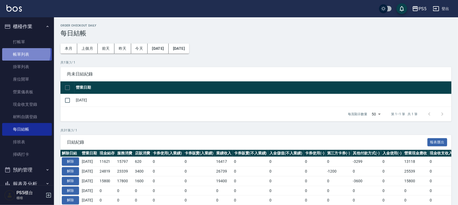
click at [19, 53] on link "帳單列表" at bounding box center [27, 54] width 50 height 12
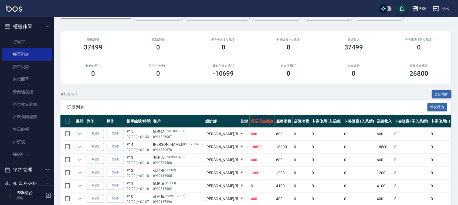
scroll to position [68, 0]
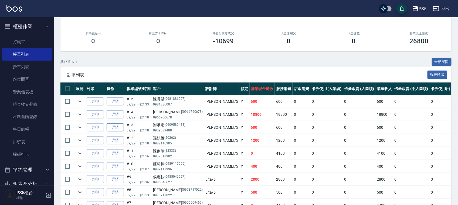
click at [116, 129] on link "詳情" at bounding box center [115, 127] width 17 height 8
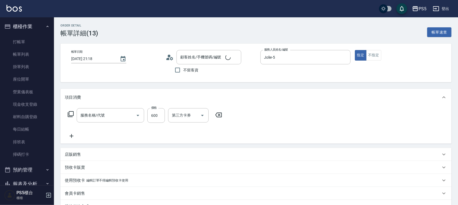
type input "[DATE] 21:18"
type input "Jolie-5"
type input "[PERSON_NAME]/0909589488/0909589488"
type input "A級洗剪600(205)"
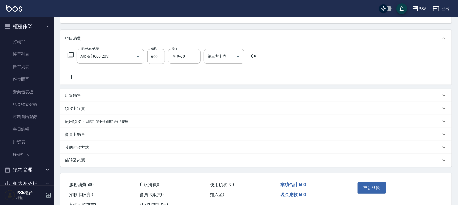
scroll to position [68, 0]
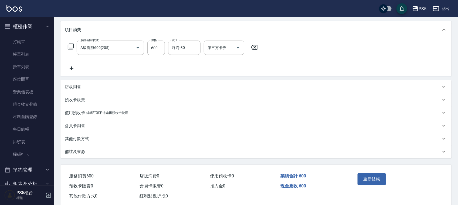
click at [75, 85] on p "店販銷售" at bounding box center [73, 87] width 16 height 6
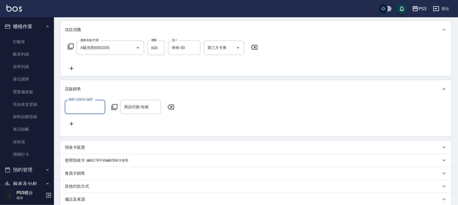
scroll to position [0, 0]
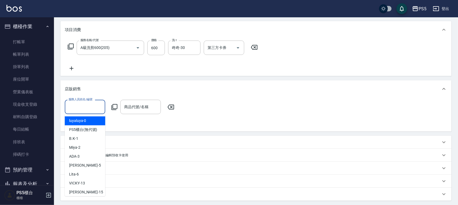
click at [88, 103] on input "服務人員姓名/編號" at bounding box center [85, 106] width 36 height 9
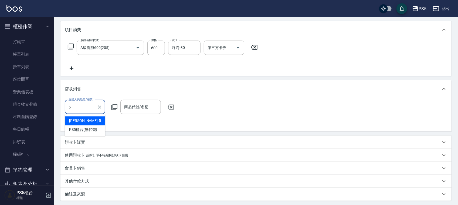
type input "Jolie-5"
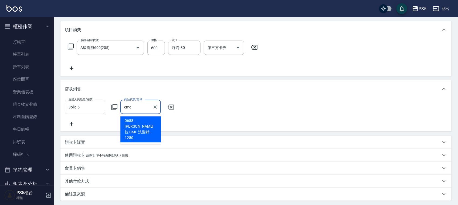
click at [131, 124] on span "0688 - 娜普拉 CMC 洗髮精 - 1280" at bounding box center [140, 129] width 41 height 26
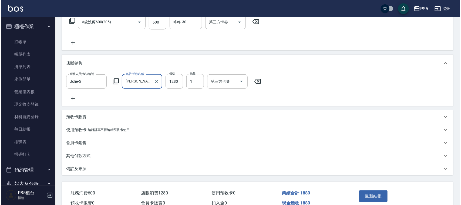
scroll to position [126, 0]
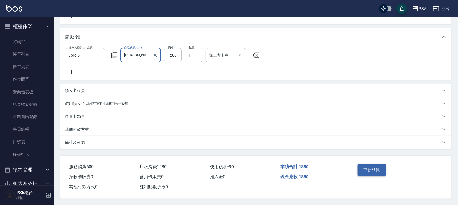
type input "娜普拉 CMC 洗髮精"
click at [364, 165] on button "重新結帳" at bounding box center [372, 169] width 29 height 11
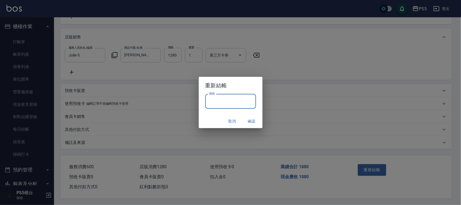
click at [231, 99] on input "密碼" at bounding box center [230, 101] width 51 height 15
type input "****"
click at [251, 120] on button "確認" at bounding box center [251, 121] width 17 height 10
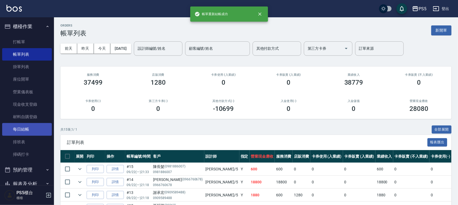
click at [14, 125] on link "每日結帳" at bounding box center [27, 129] width 50 height 12
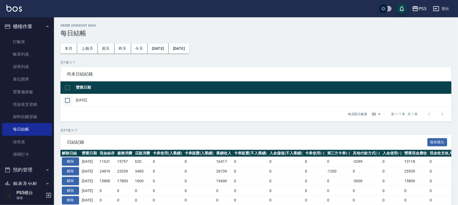
click at [66, 99] on input "checkbox" at bounding box center [67, 100] width 11 height 11
checkbox input "true"
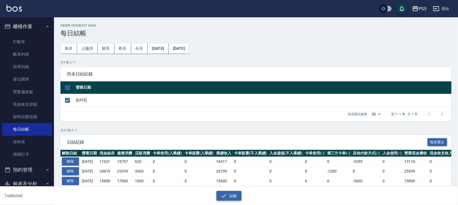
click at [226, 195] on icon "button" at bounding box center [224, 195] width 6 height 6
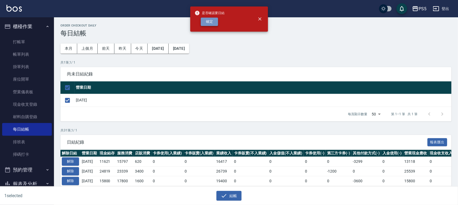
click at [213, 22] on button "確定" at bounding box center [209, 22] width 17 height 8
checkbox input "false"
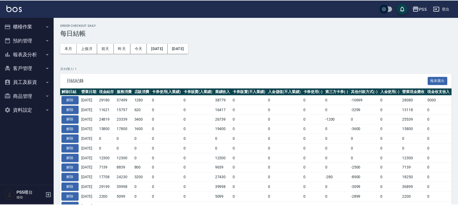
scroll to position [34, 0]
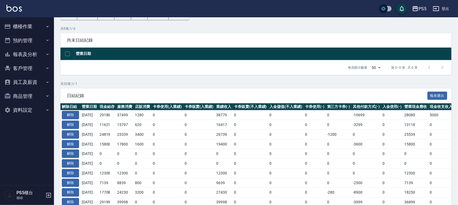
click at [30, 56] on button "報表及分析" at bounding box center [27, 54] width 50 height 14
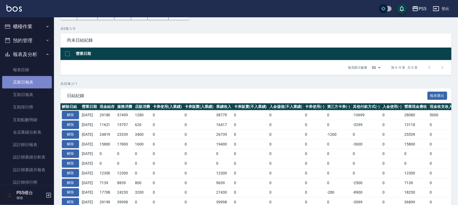
click at [31, 81] on link "店家日報表" at bounding box center [27, 82] width 50 height 12
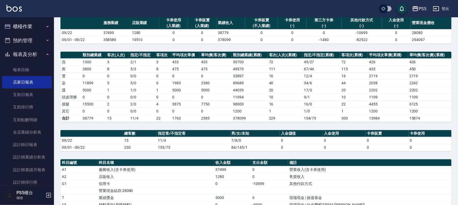
scroll to position [101, 0]
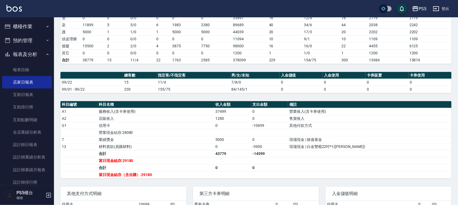
click at [42, 26] on button "櫃檯作業" at bounding box center [27, 26] width 50 height 14
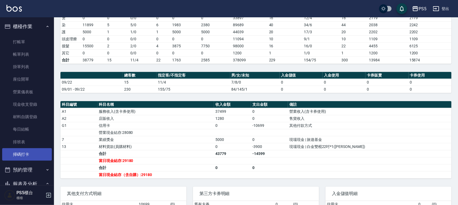
click at [26, 150] on link "掃碼打卡" at bounding box center [27, 154] width 50 height 12
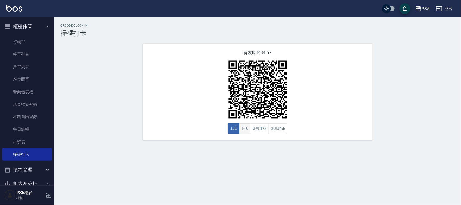
click at [243, 127] on button "下班" at bounding box center [245, 128] width 12 height 11
